Goal: Task Accomplishment & Management: Use online tool/utility

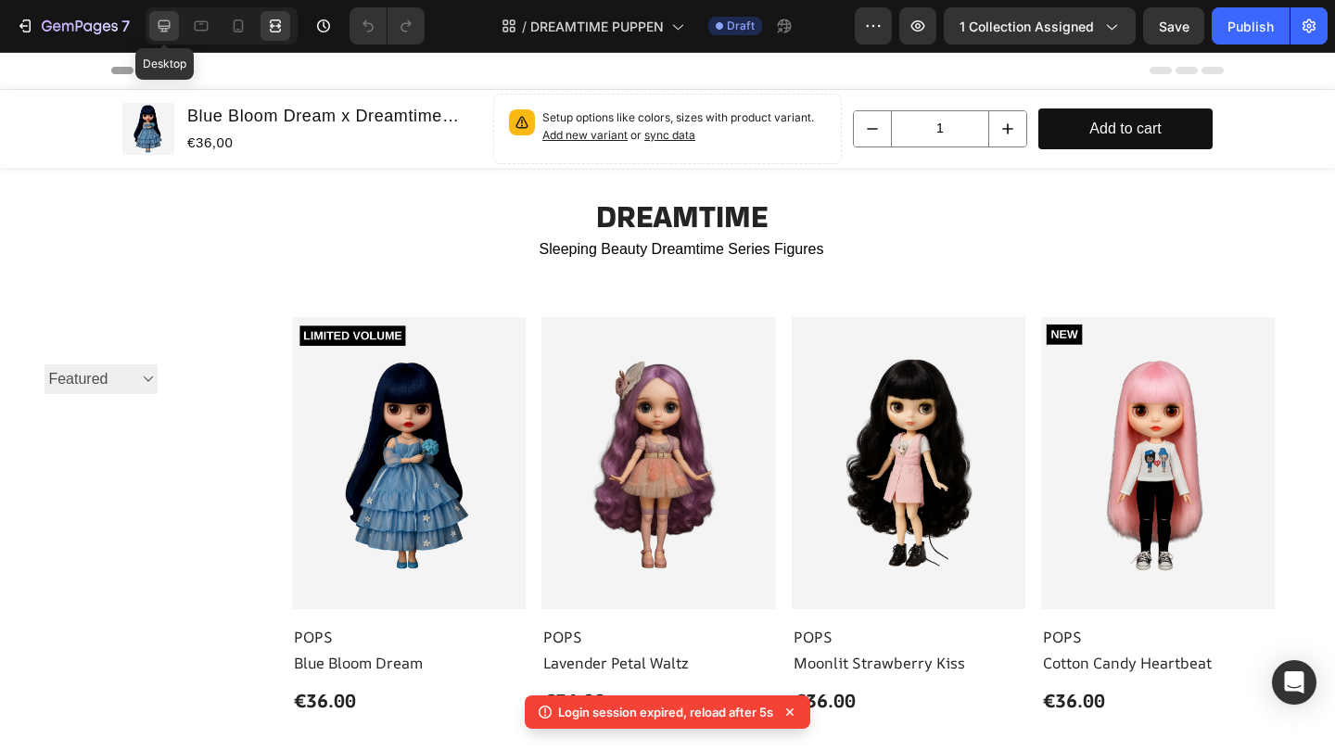
click at [162, 32] on icon at bounding box center [164, 26] width 12 height 12
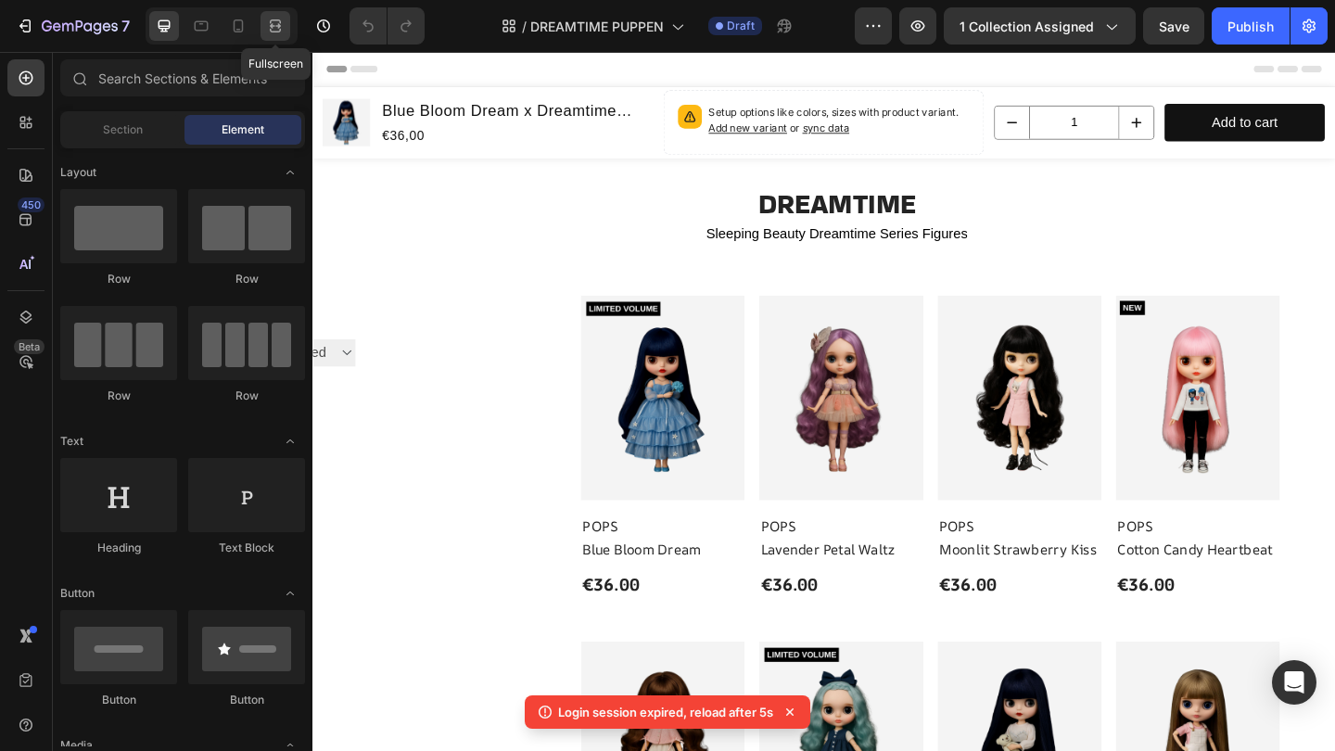
click at [282, 28] on icon at bounding box center [275, 26] width 19 height 19
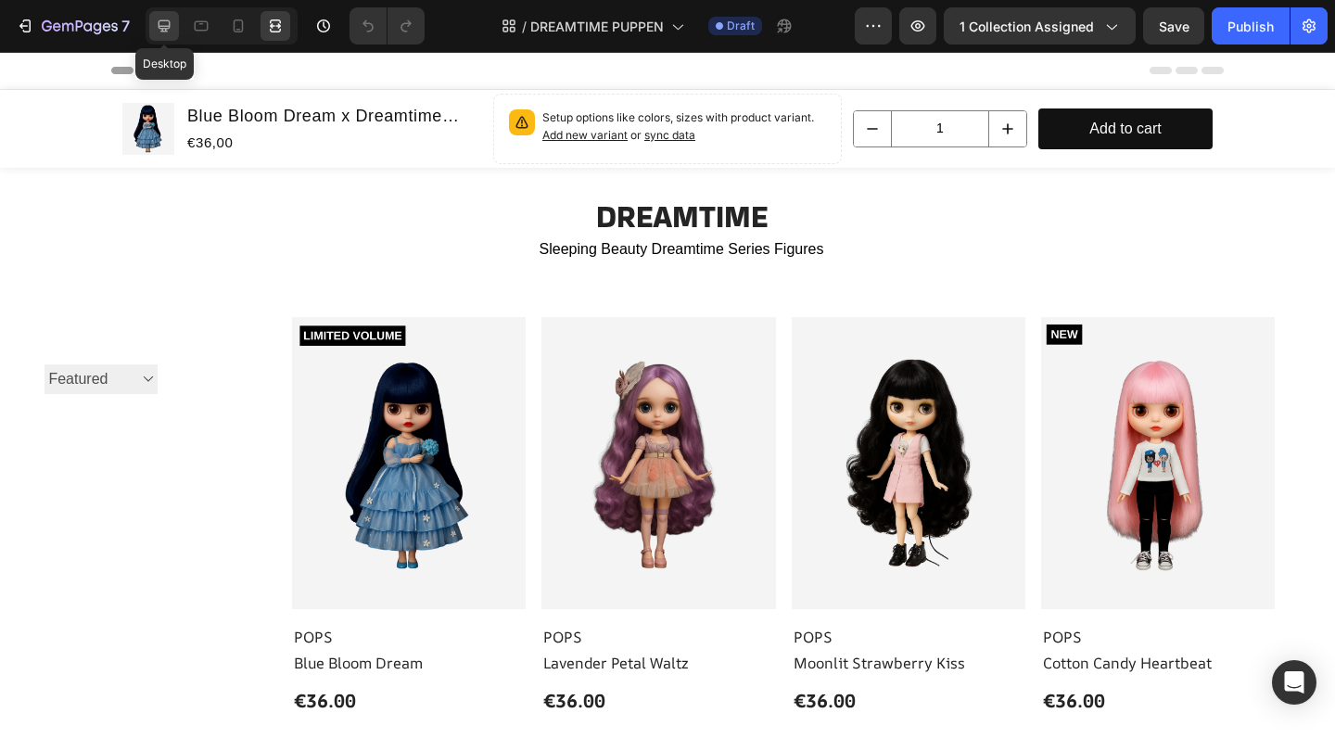
click at [158, 36] on div at bounding box center [164, 26] width 30 height 30
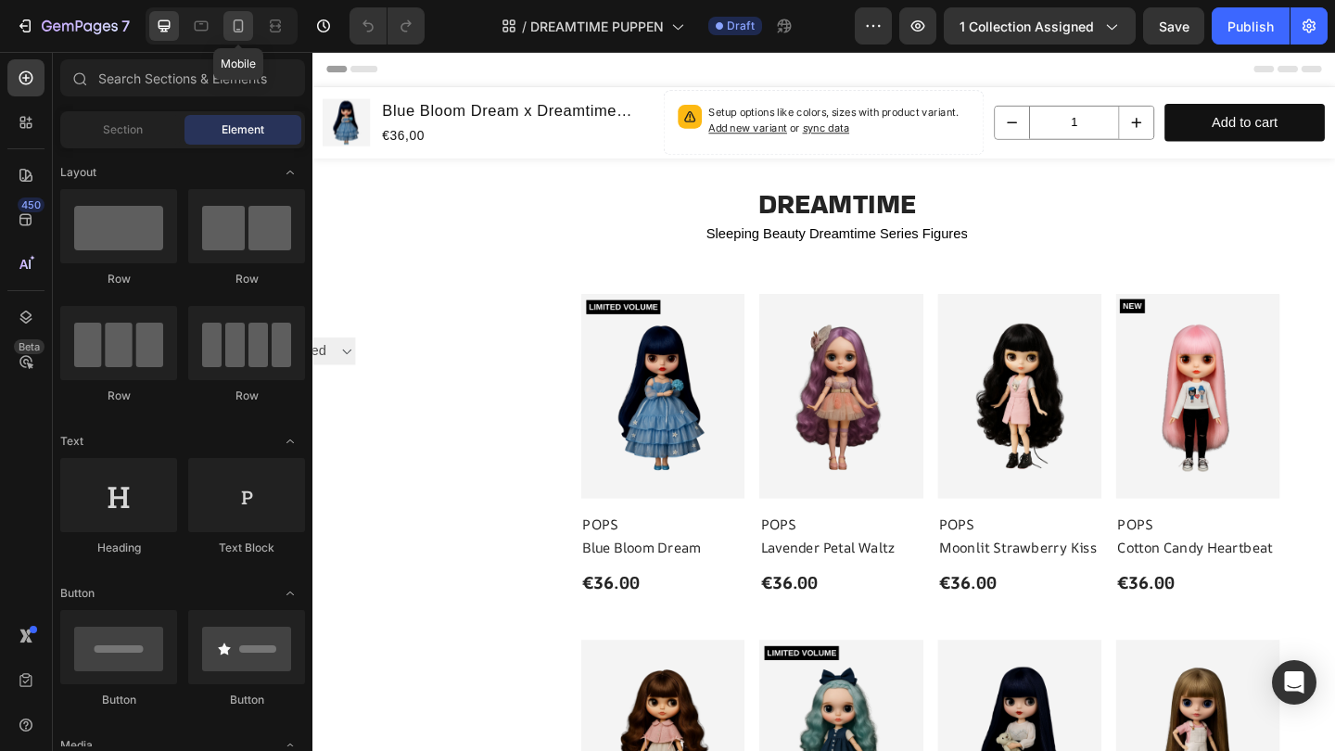
click at [239, 19] on icon at bounding box center [239, 25] width 10 height 13
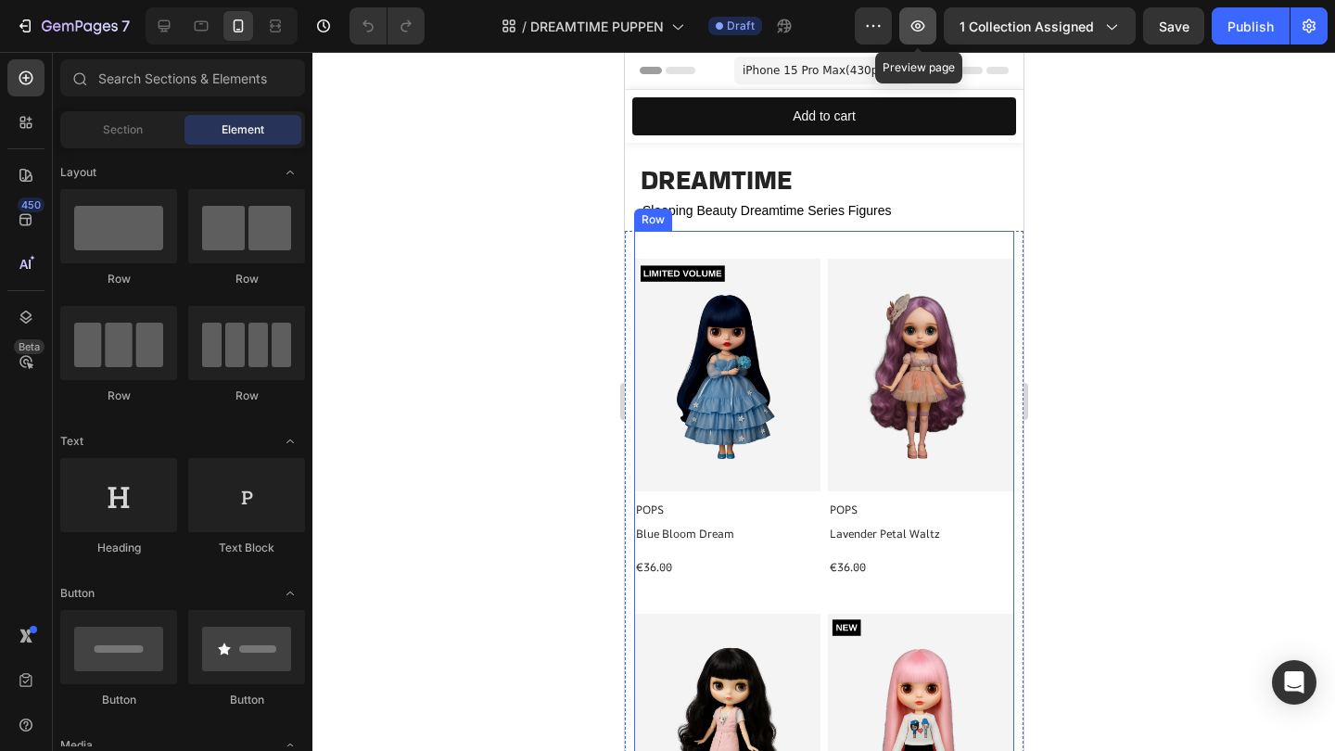
click at [931, 22] on button "button" at bounding box center [917, 25] width 37 height 37
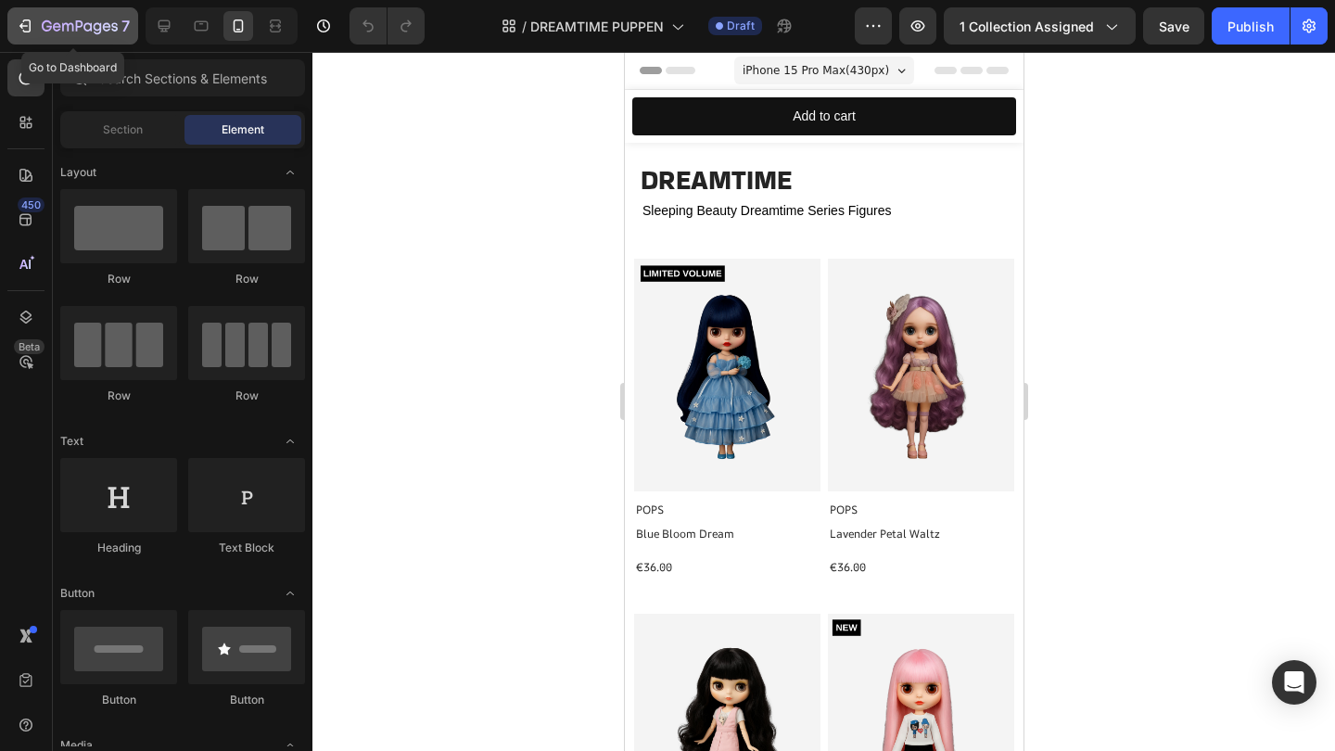
click at [95, 32] on icon "button" at bounding box center [98, 28] width 8 height 12
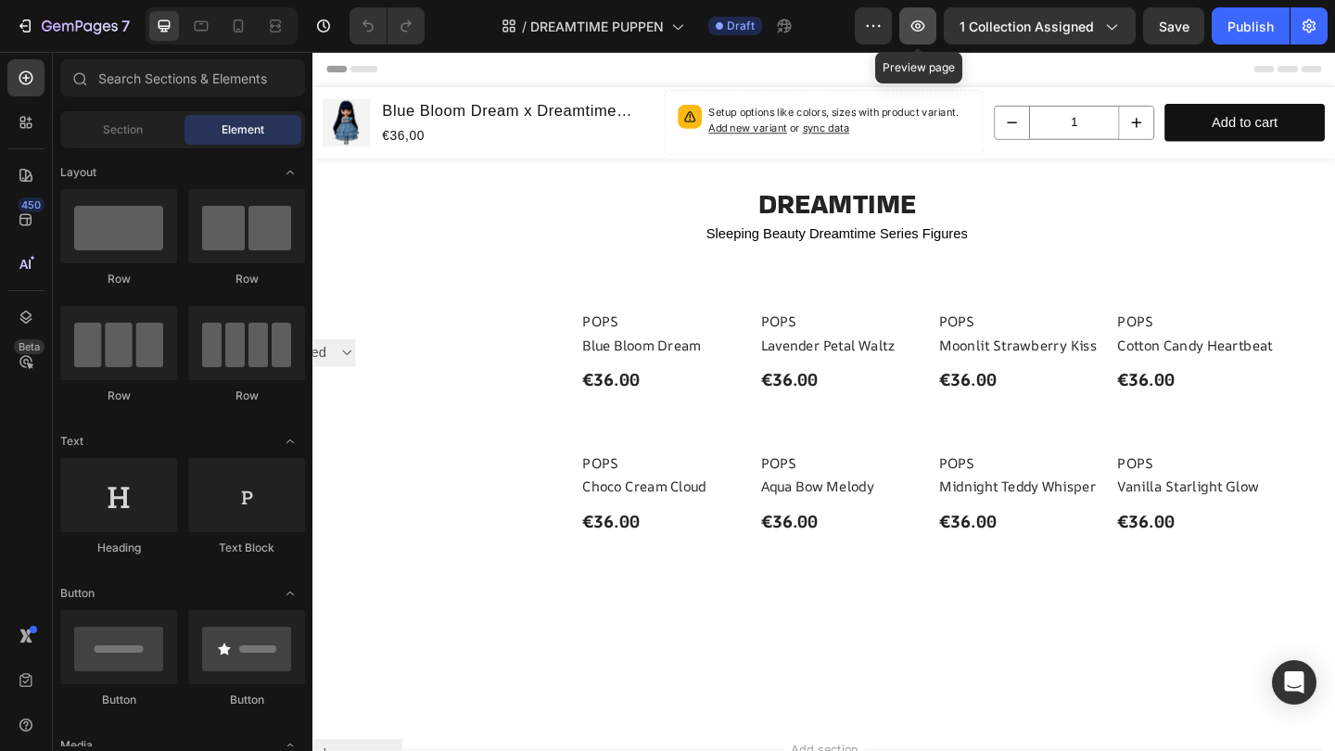
click at [912, 8] on button "button" at bounding box center [917, 25] width 37 height 37
click at [914, 29] on icon "button" at bounding box center [917, 26] width 19 height 19
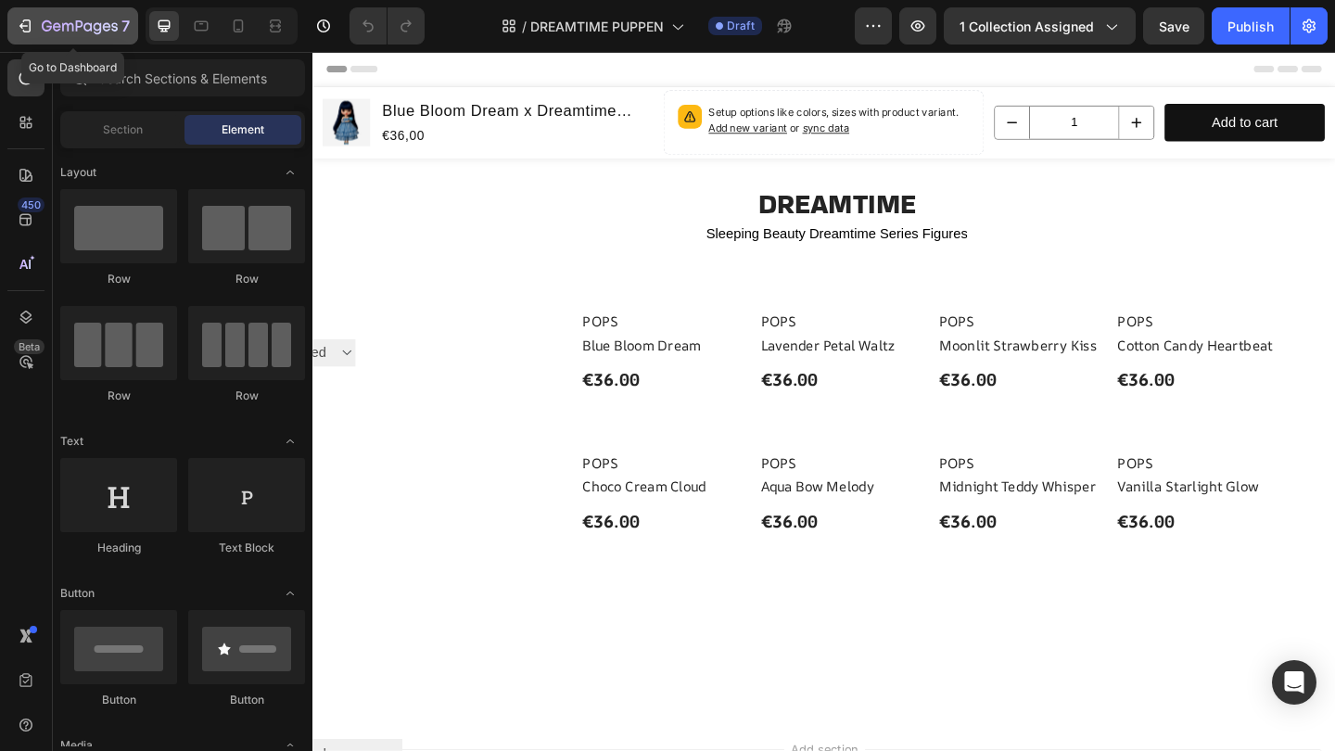
click at [34, 29] on div "7" at bounding box center [73, 26] width 114 height 22
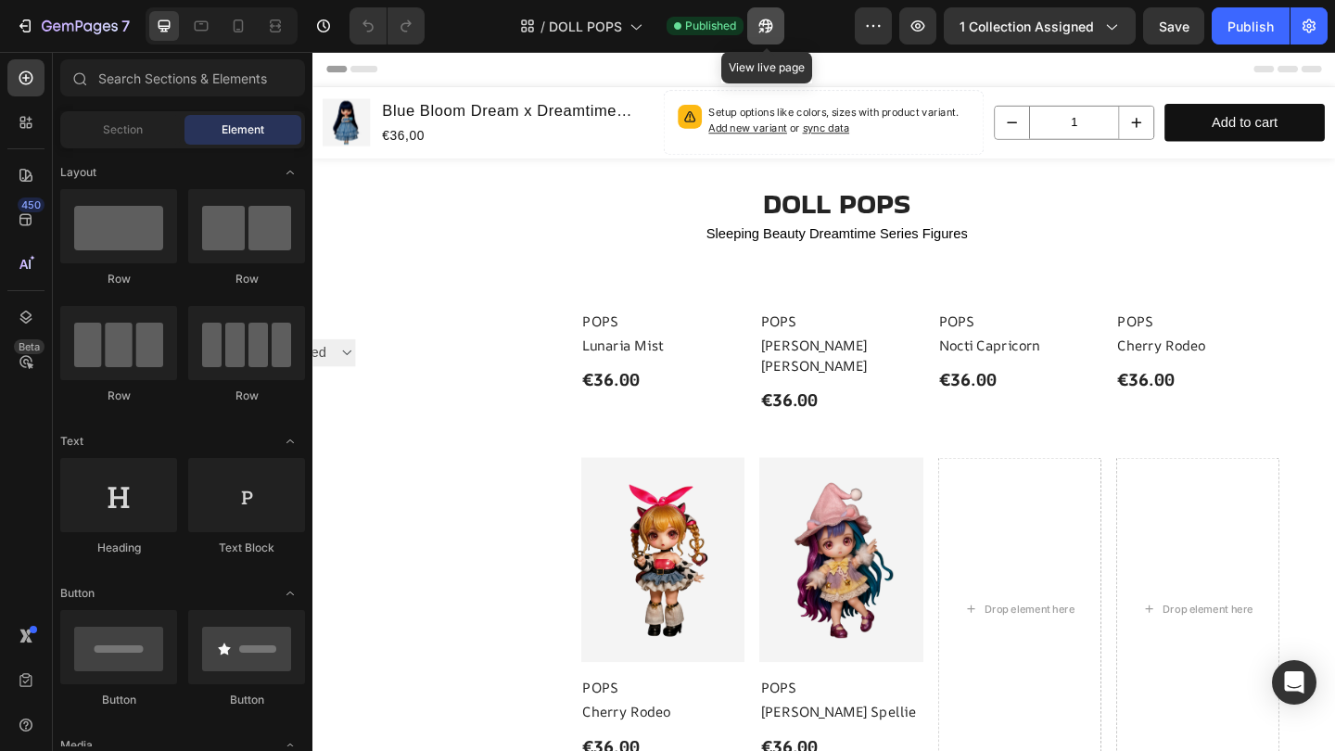
click at [763, 37] on button "button" at bounding box center [765, 25] width 37 height 37
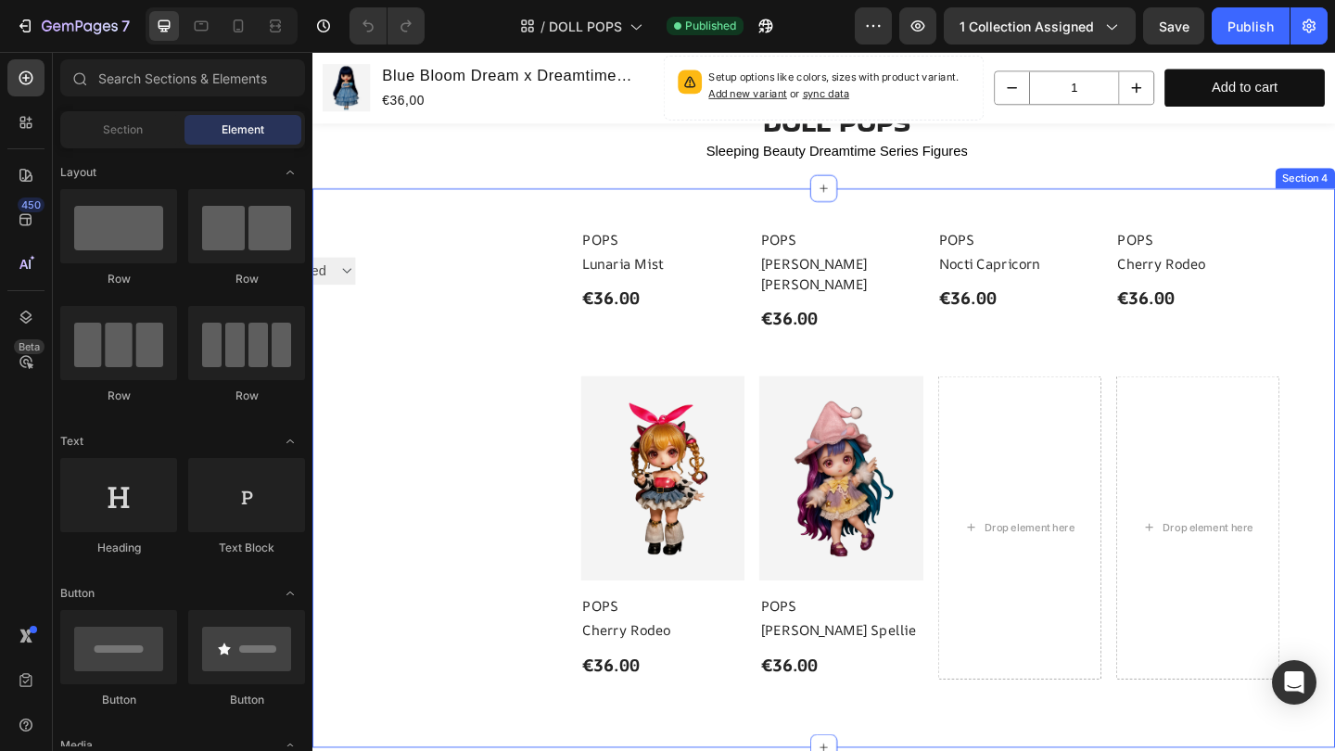
scroll to position [91, 0]
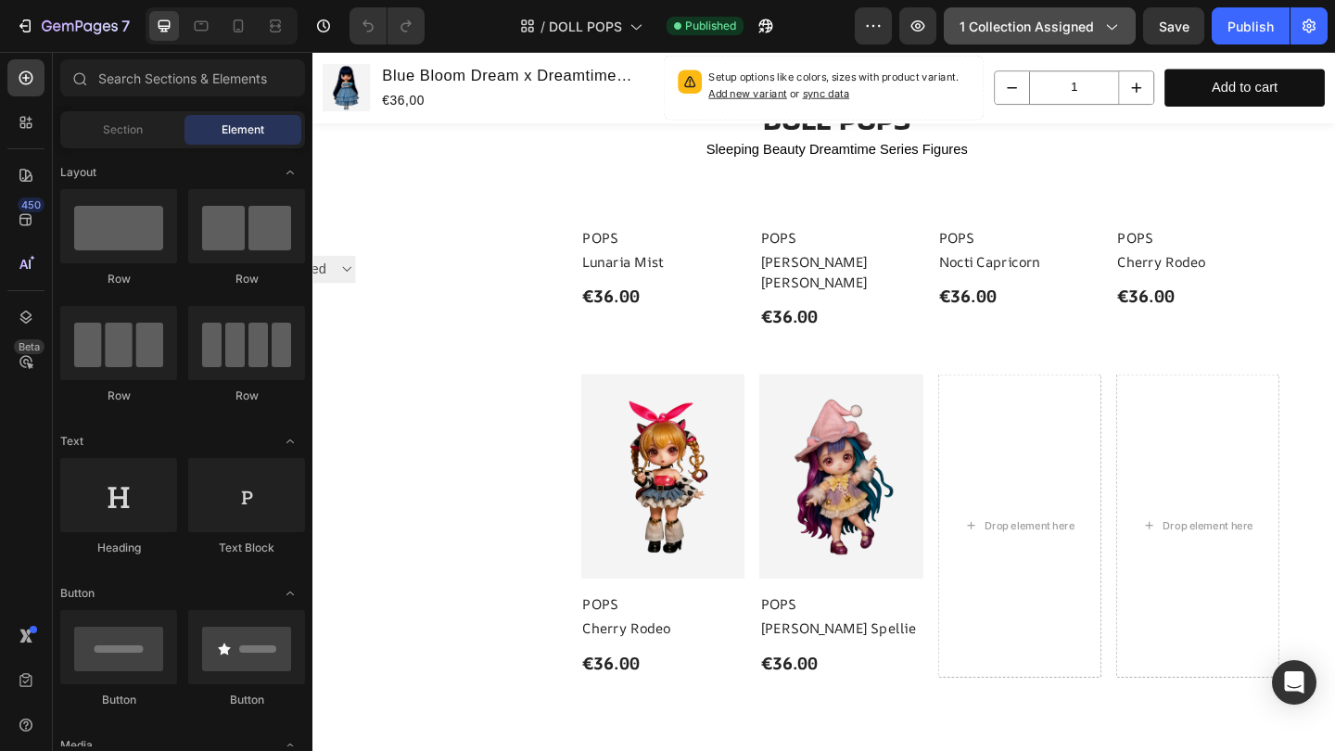
click at [1078, 17] on span "1 collection assigned" at bounding box center [1026, 26] width 134 height 19
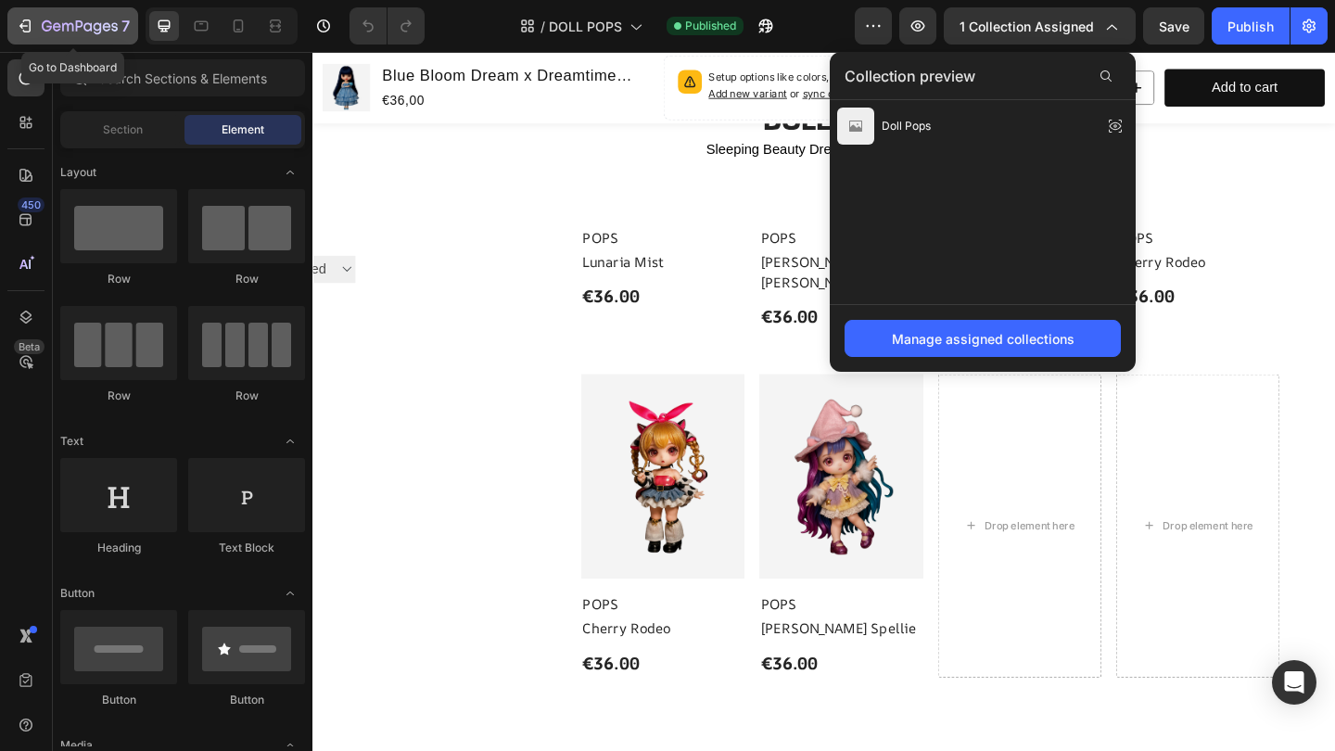
click at [39, 32] on div "7" at bounding box center [73, 26] width 114 height 22
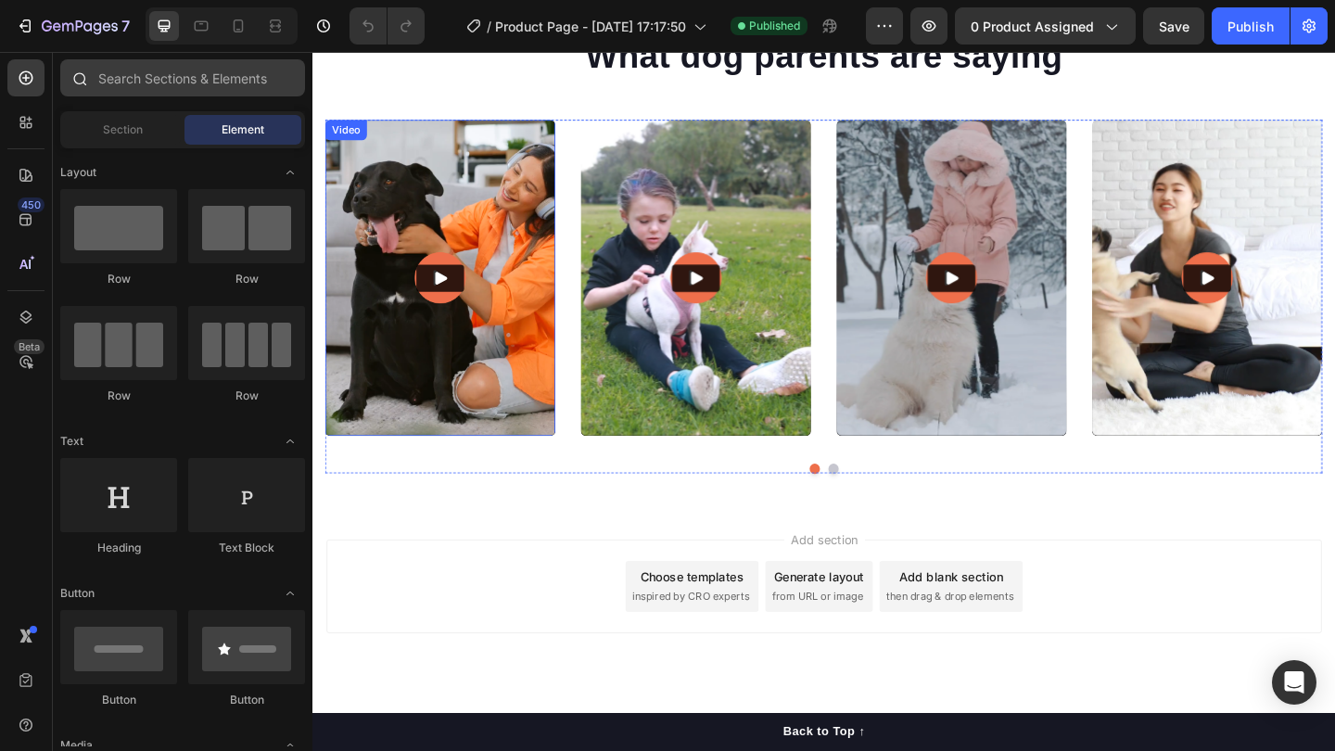
scroll to position [4258, 0]
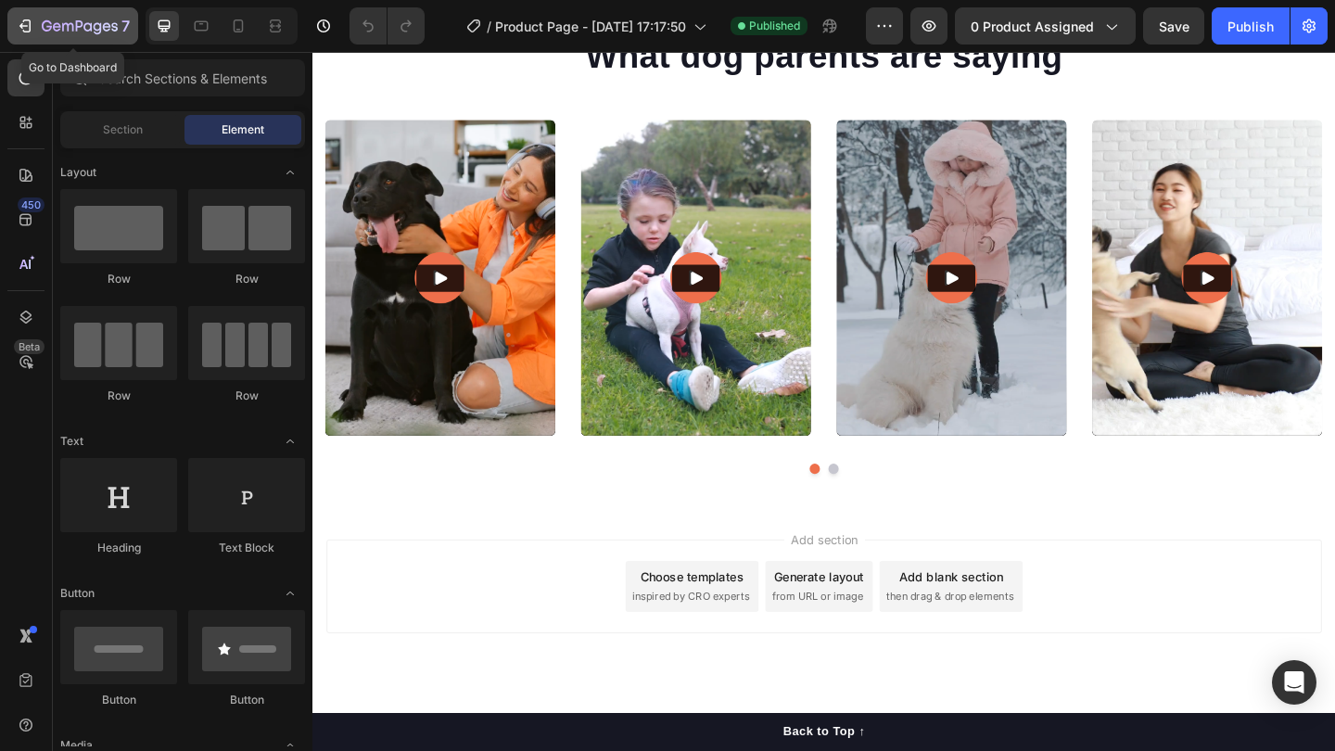
click at [103, 25] on icon "button" at bounding box center [80, 27] width 76 height 16
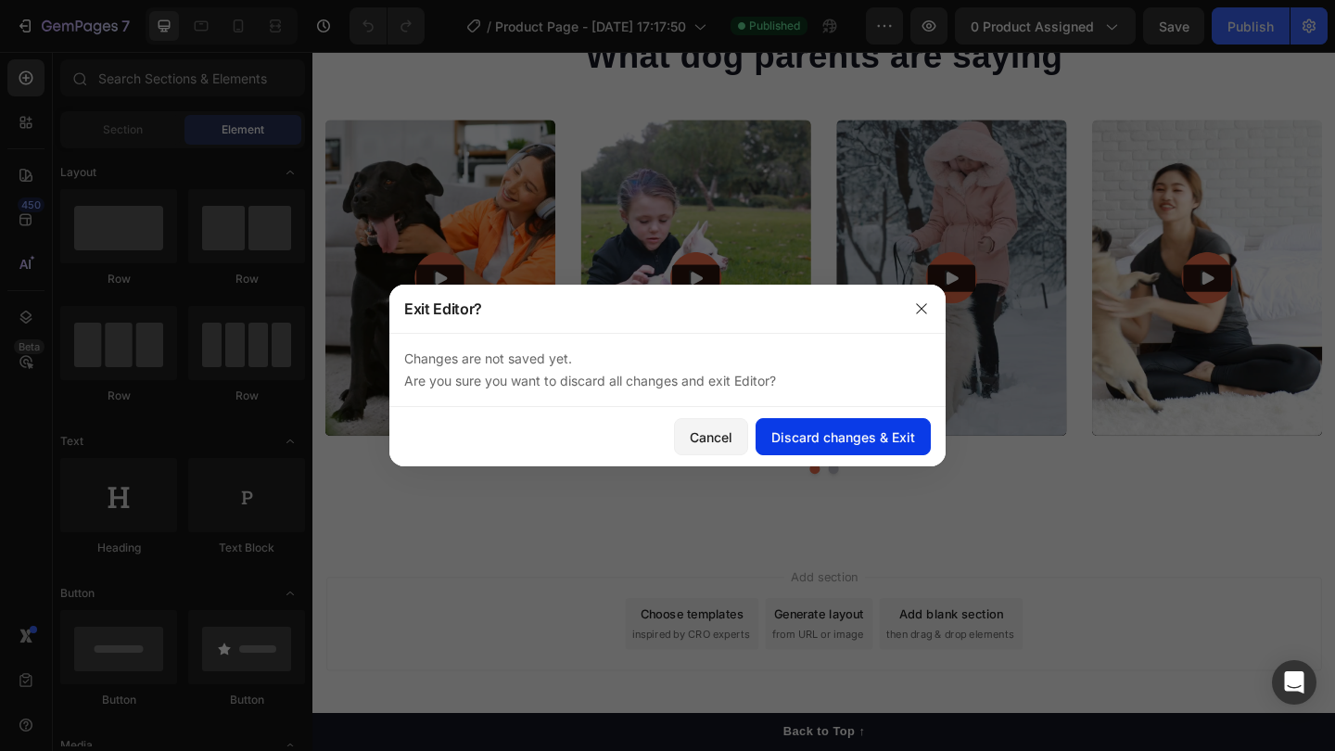
click at [798, 438] on div "Discard changes & Exit" at bounding box center [843, 436] width 144 height 19
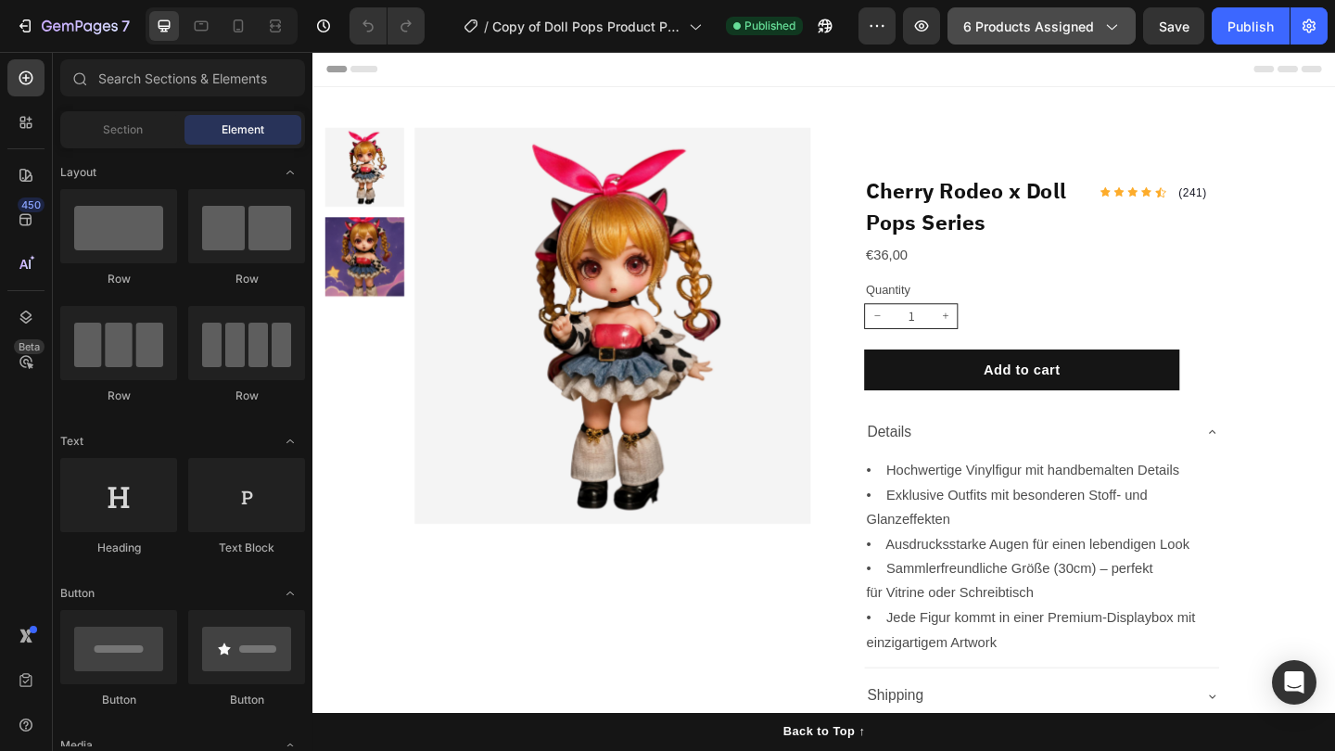
click at [1006, 26] on span "6 products assigned" at bounding box center [1028, 26] width 131 height 19
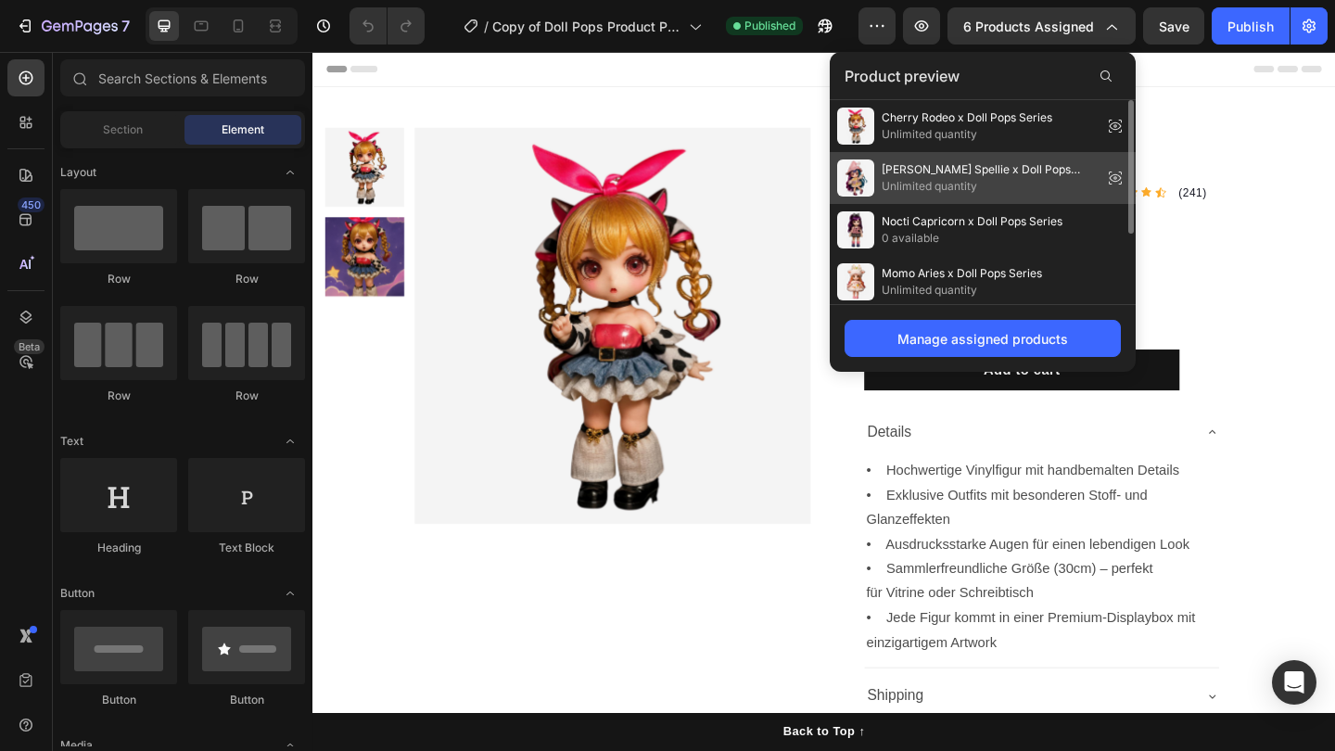
scroll to position [108, 0]
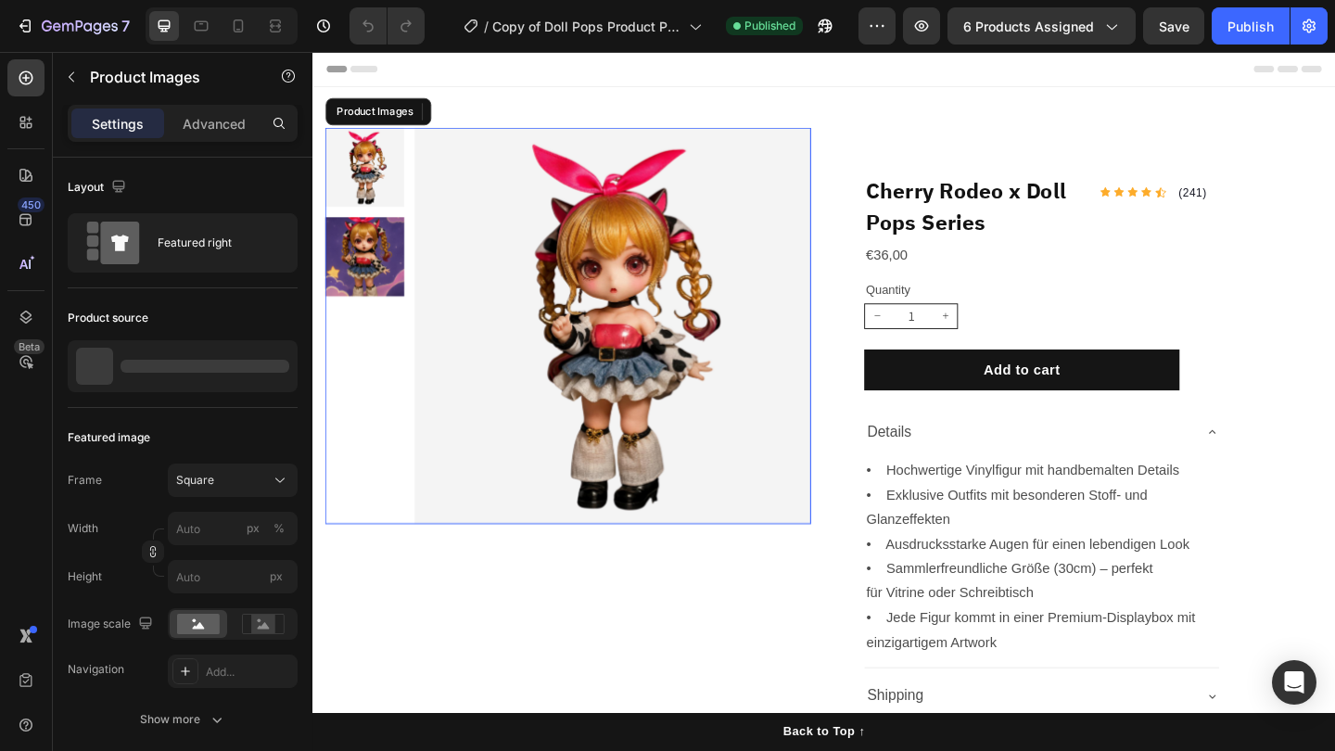
click at [633, 295] on img at bounding box center [639, 349] width 431 height 431
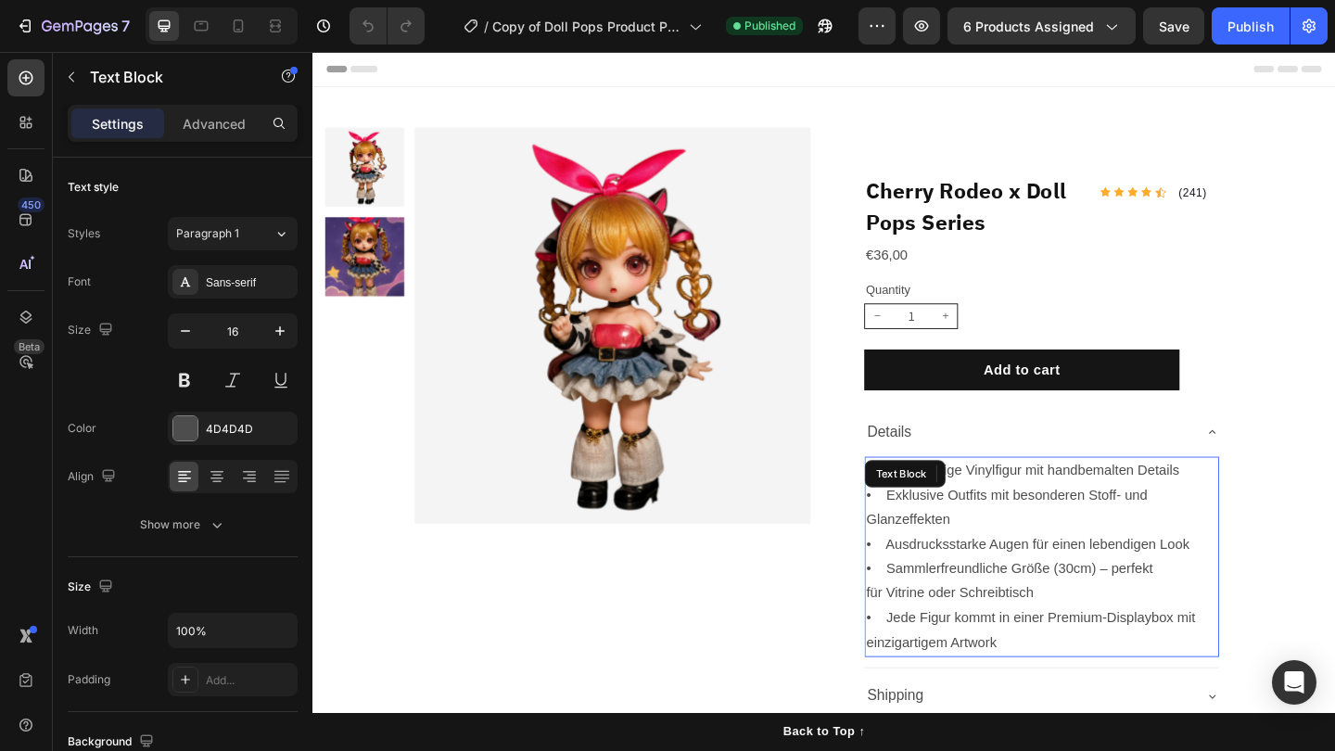
click at [939, 575] on p "• Ausdrucksstarke Augen für einen lebendigen Look • Sammlerfreundliche Größe (3…" at bounding box center [1106, 641] width 382 height 133
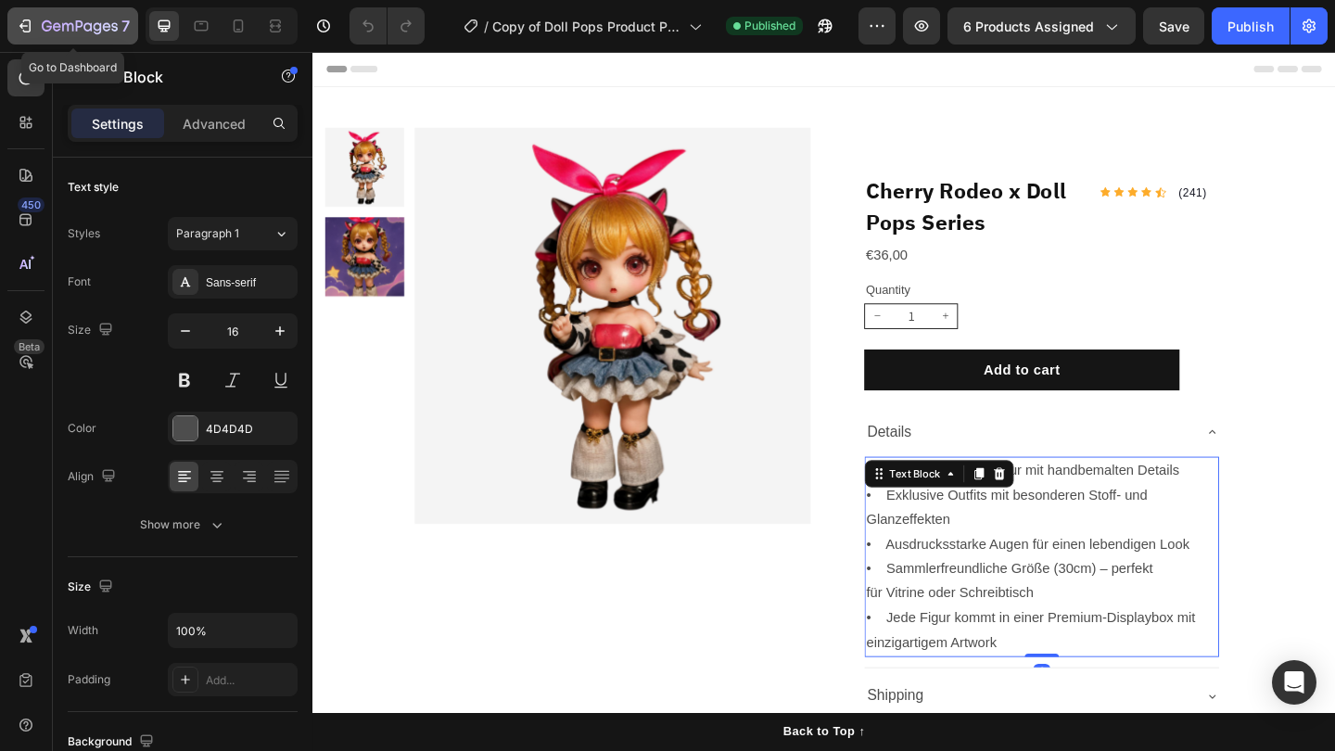
click at [60, 32] on icon "button" at bounding box center [80, 27] width 76 height 16
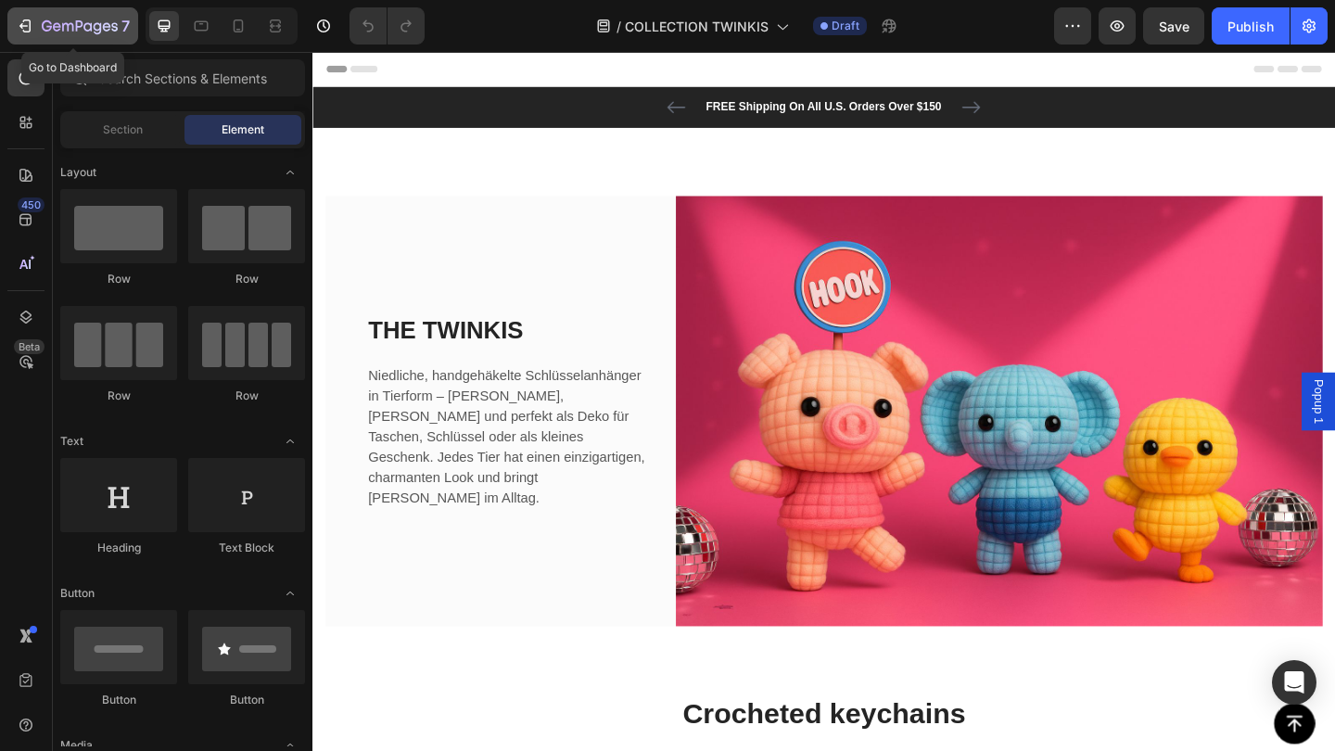
click at [38, 20] on div "7" at bounding box center [73, 26] width 114 height 22
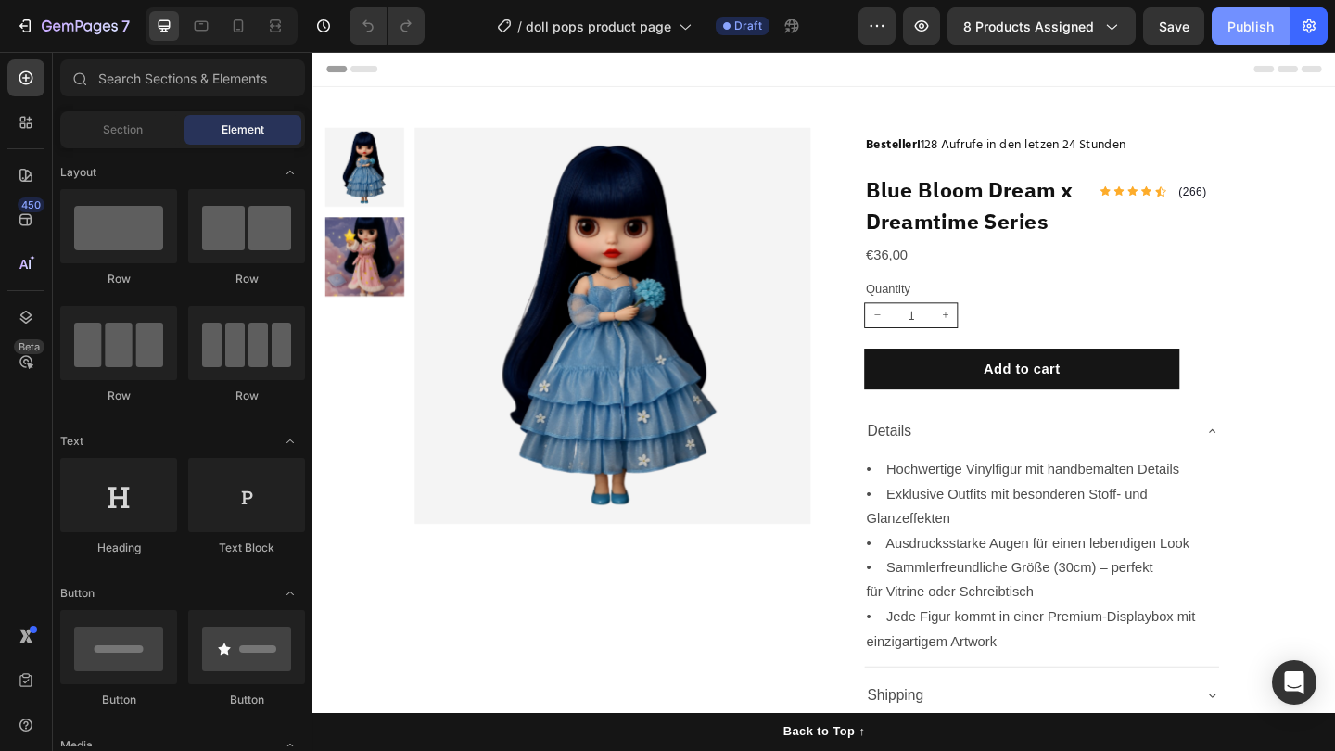
click at [1254, 21] on div "Publish" at bounding box center [1250, 26] width 46 height 19
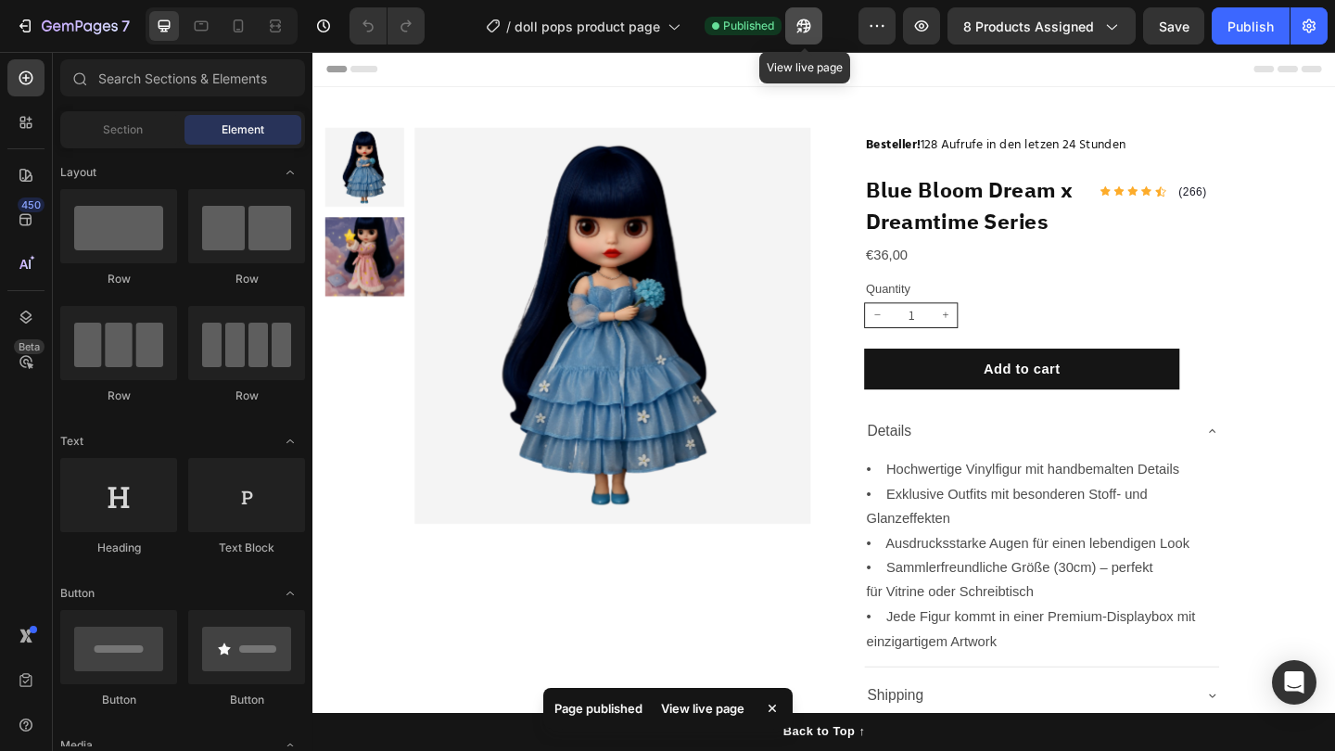
click at [814, 34] on button "button" at bounding box center [803, 25] width 37 height 37
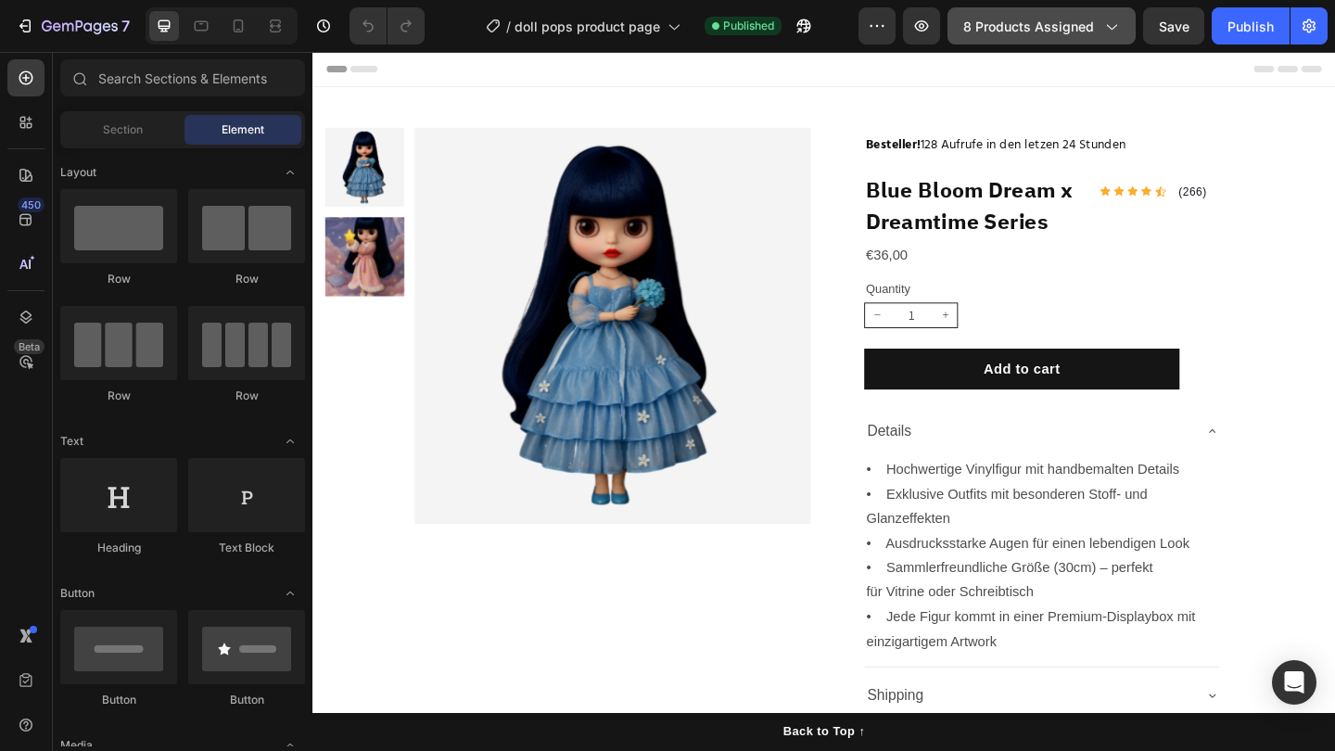
click at [1027, 26] on span "8 products assigned" at bounding box center [1028, 26] width 131 height 19
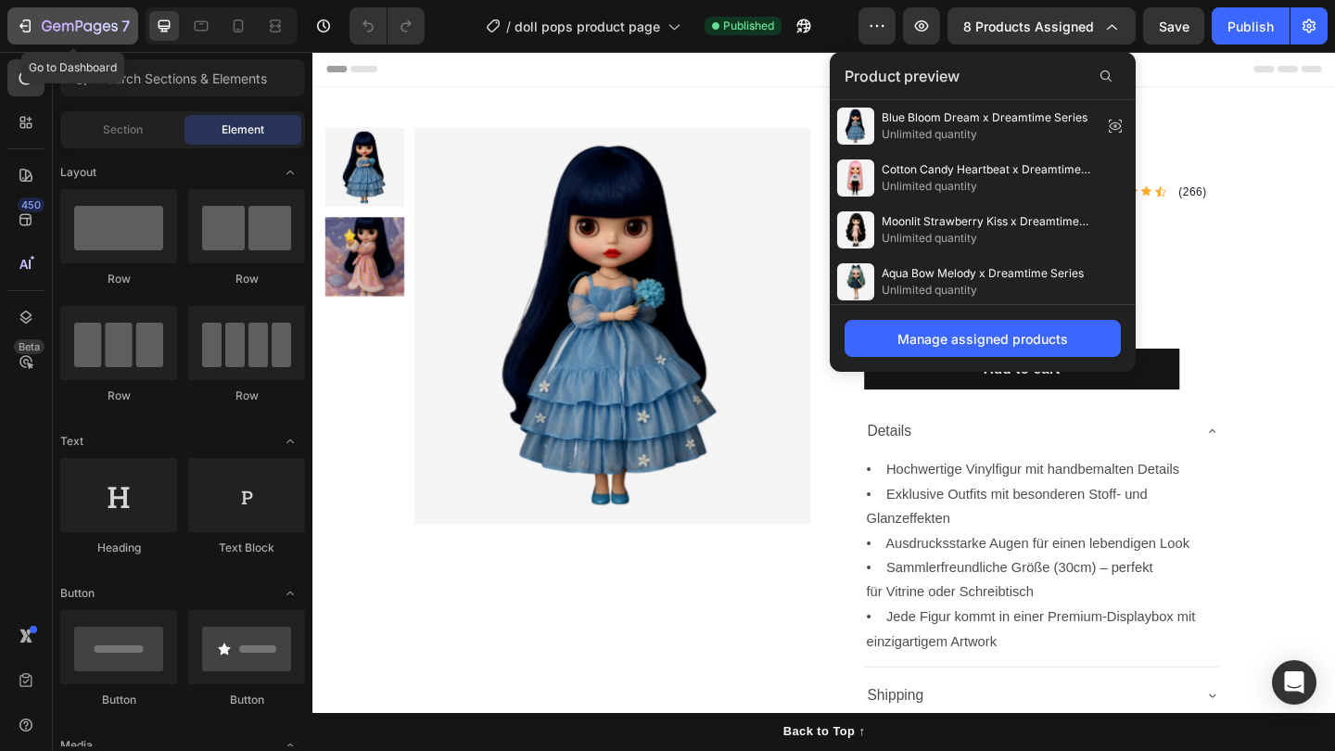
click at [68, 17] on div "7" at bounding box center [86, 26] width 88 height 22
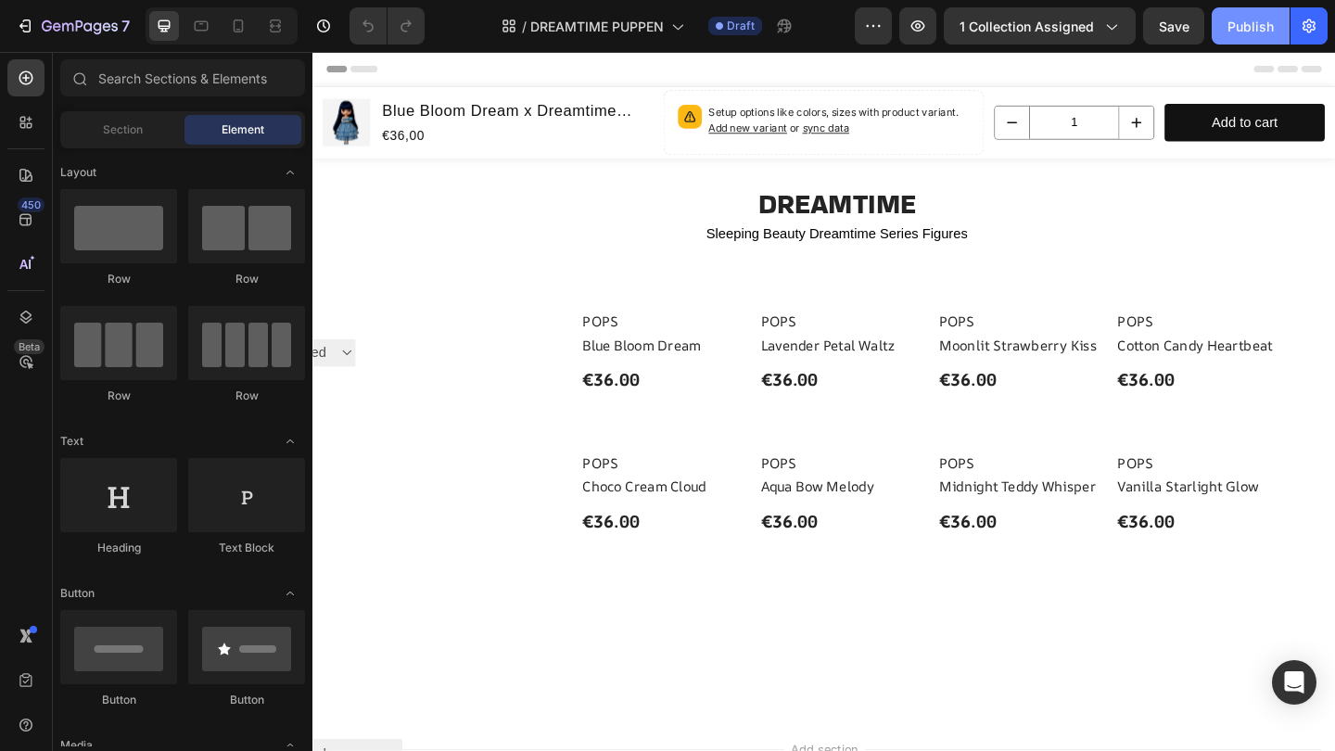
click at [1227, 30] on div "Publish" at bounding box center [1250, 26] width 46 height 19
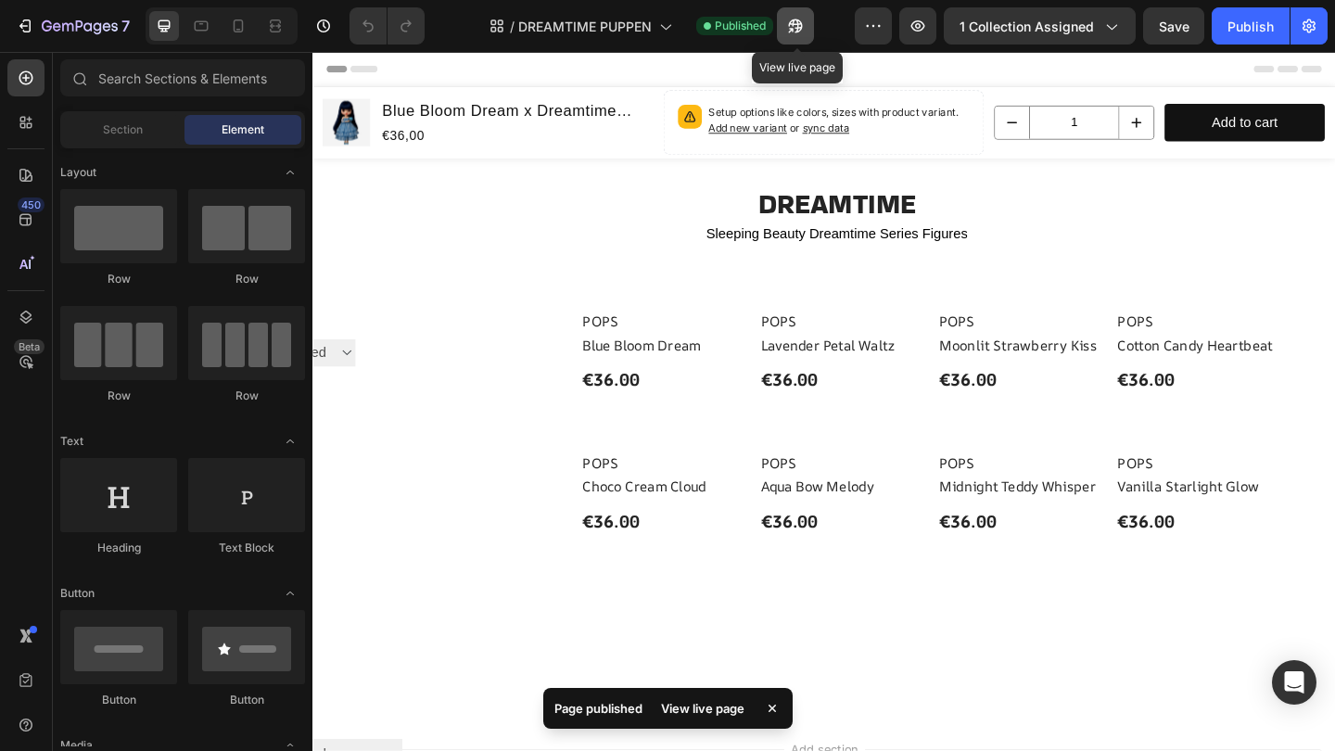
click at [809, 28] on button "button" at bounding box center [795, 25] width 37 height 37
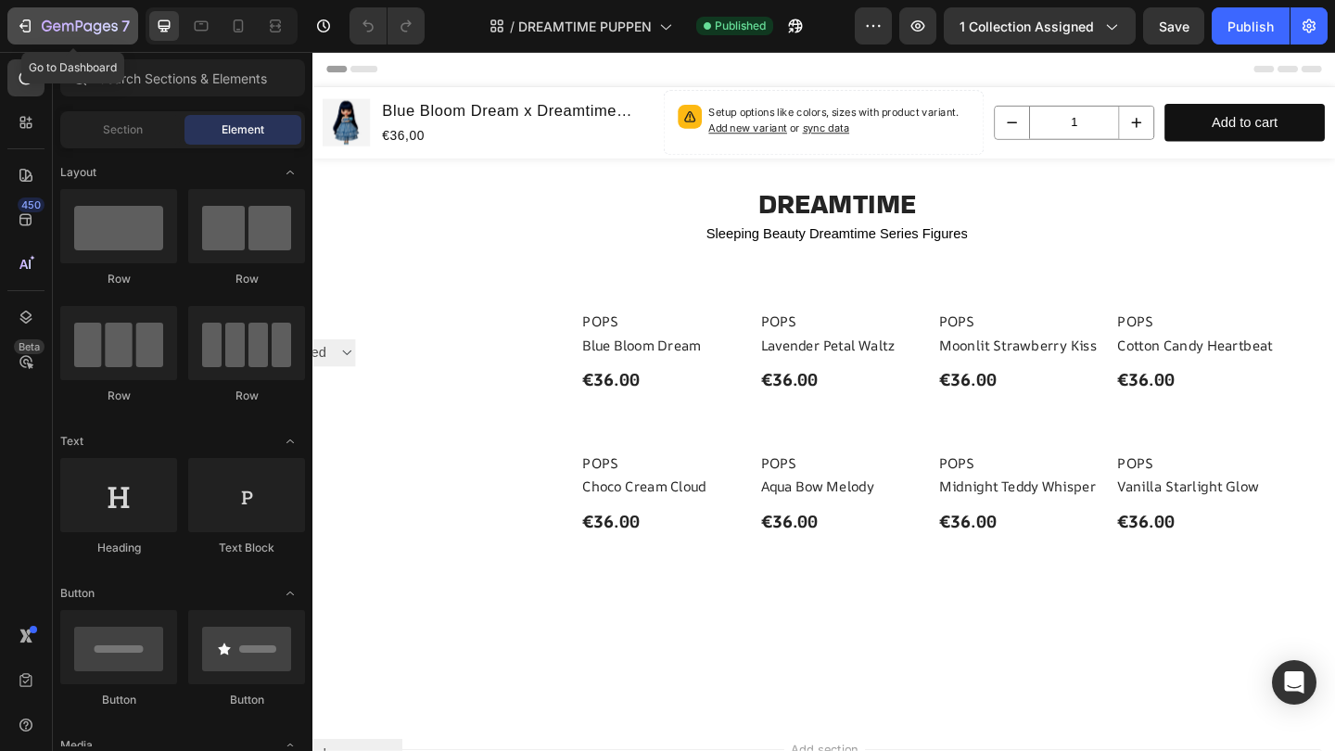
click at [72, 26] on icon "button" at bounding box center [67, 27] width 11 height 8
